Goal: Task Accomplishment & Management: Manage account settings

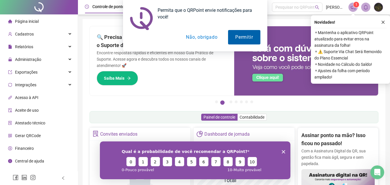
click at [241, 36] on button "Permitir" at bounding box center [244, 37] width 32 height 14
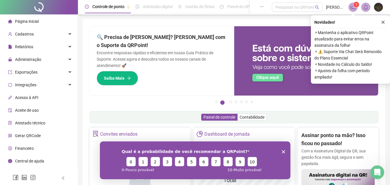
click at [30, 133] on span "Gerar QRCode" at bounding box center [28, 135] width 26 height 5
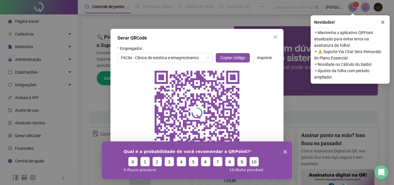
click at [260, 58] on span "Imprimir" at bounding box center [264, 58] width 15 height 6
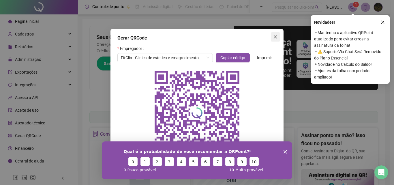
click at [276, 40] on button "Close" at bounding box center [275, 36] width 9 height 9
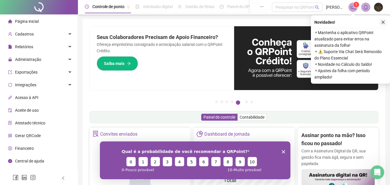
click at [383, 20] on icon "close" at bounding box center [383, 22] width 4 height 4
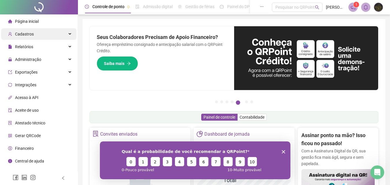
click at [69, 32] on div "Cadastros" at bounding box center [38, 34] width 75 height 12
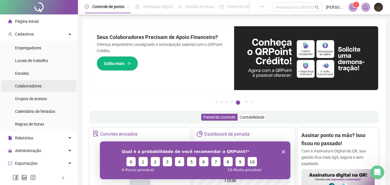
click at [51, 89] on li "Colaboradores" at bounding box center [38, 86] width 75 height 12
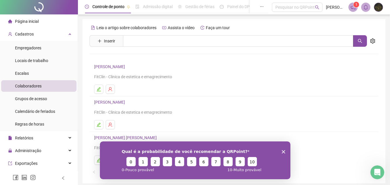
click at [284, 151] on icon "Encerrar pesquisa" at bounding box center [282, 151] width 3 height 3
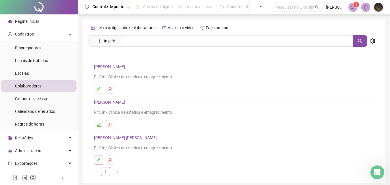
click at [99, 162] on button "button" at bounding box center [98, 160] width 9 height 9
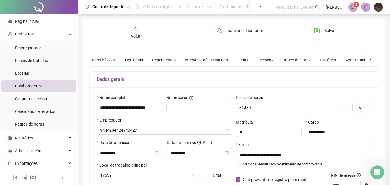
type input "**********"
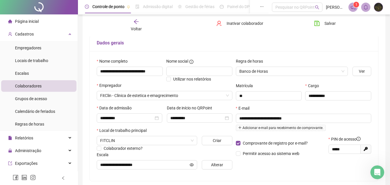
scroll to position [44, 0]
